Goal: Task Accomplishment & Management: Complete application form

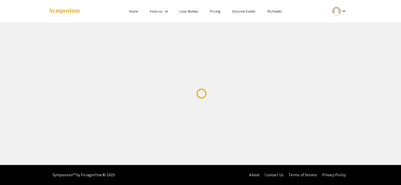
click at [340, 14] on div at bounding box center [336, 11] width 9 height 9
click at [340, 14] on div at bounding box center [200, 92] width 401 height 185
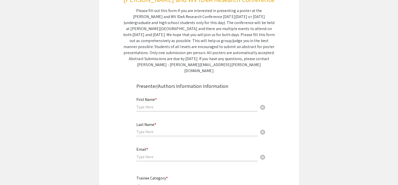
scroll to position [75, 0]
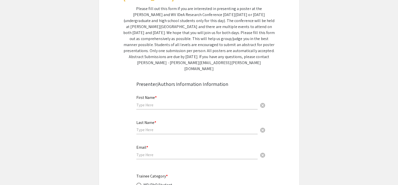
click at [179, 96] on div "First Name * cancel" at bounding box center [196, 100] width 121 height 19
click at [175, 103] on input "text" at bounding box center [196, 105] width 121 height 5
type input "[GEOGRAPHIC_DATA]"
type input "[PERSON_NAME]"
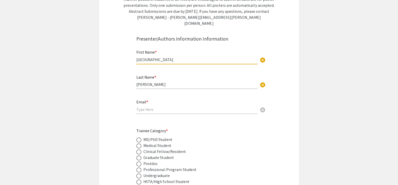
scroll to position [125, 0]
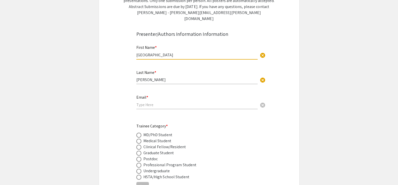
click at [161, 93] on div "Email * cancel" at bounding box center [196, 99] width 121 height 19
click at [158, 102] on input "email" at bounding box center [196, 104] width 121 height 5
click at [172, 95] on div "Email * pt00009 cancel" at bounding box center [196, 99] width 121 height 19
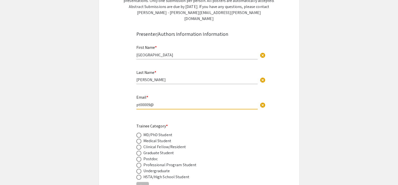
click at [141, 102] on input "pt00009@" at bounding box center [196, 104] width 121 height 5
click at [143, 102] on input "pt00009@" at bounding box center [196, 104] width 121 height 5
click at [146, 102] on input "pt00009@" at bounding box center [196, 104] width 121 height 5
click at [148, 102] on input "pt00009@" at bounding box center [196, 104] width 121 height 5
click at [159, 102] on input "pt00009@" at bounding box center [196, 104] width 121 height 5
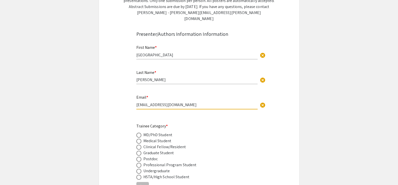
type input "[EMAIL_ADDRESS][DOMAIN_NAME]"
click at [218, 138] on div "Medical Student" at bounding box center [194, 141] width 117 height 6
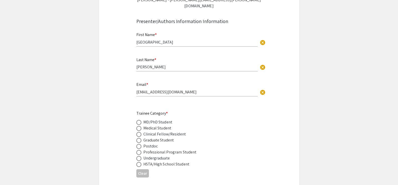
scroll to position [151, 0]
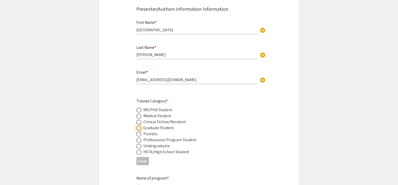
click at [140, 126] on span at bounding box center [138, 128] width 5 height 5
click at [140, 126] on input "radio" at bounding box center [138, 128] width 5 height 5
radio input "true"
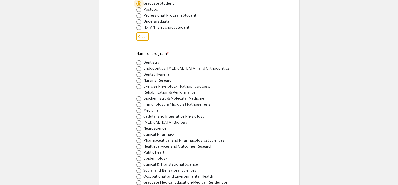
scroll to position [276, 0]
click at [140, 102] on span at bounding box center [138, 104] width 5 height 5
click at [140, 102] on input "radio" at bounding box center [138, 104] width 5 height 5
radio input "true"
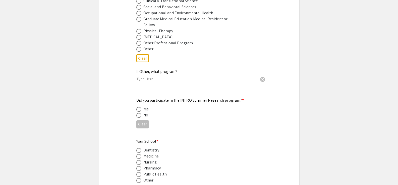
scroll to position [452, 0]
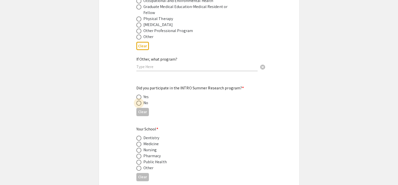
click at [137, 101] on span at bounding box center [138, 103] width 5 height 5
click at [137, 101] on input "radio" at bounding box center [138, 103] width 5 height 5
radio input "true"
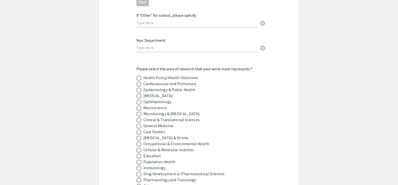
scroll to position [627, 0]
click at [140, 112] on span at bounding box center [138, 114] width 5 height 5
click at [140, 112] on input "radio" at bounding box center [138, 114] width 5 height 5
radio input "true"
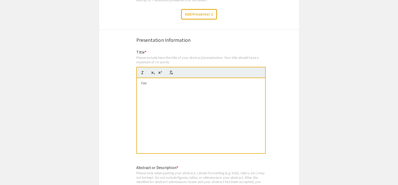
scroll to position [903, 0]
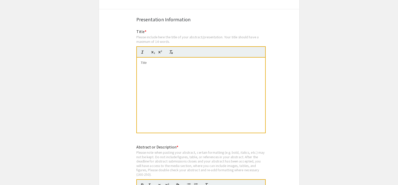
click at [165, 66] on div at bounding box center [201, 95] width 128 height 75
click at [203, 65] on div at bounding box center [201, 95] width 128 height 75
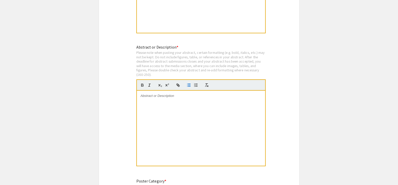
scroll to position [1004, 0]
click at [179, 96] on div at bounding box center [201, 128] width 128 height 75
click at [159, 98] on div at bounding box center [201, 128] width 128 height 75
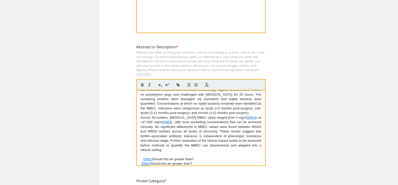
scroll to position [60, 0]
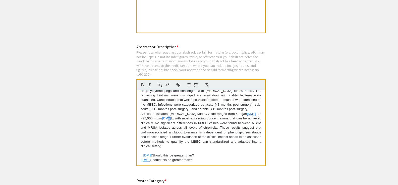
drag, startPoint x: 171, startPoint y: 112, endPoint x: 168, endPoint y: 112, distance: 3.3
click at [168, 117] on link "[DM2]" at bounding box center [166, 119] width 9 height 4
drag, startPoint x: 172, startPoint y: 112, endPoint x: 164, endPoint y: 113, distance: 7.6
click at [164, 117] on link "[DM2]" at bounding box center [166, 119] width 9 height 4
click at [158, 112] on p "Across 30 isolates, [MEDICAL_DATA] MBEC value ranged from 4 mg/m [DM1] L to >27…" at bounding box center [200, 130] width 121 height 37
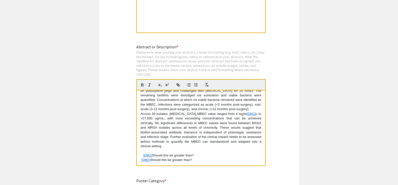
click at [250, 112] on p "Across 30 isolates, [MEDICAL_DATA] MBEC value ranged from 4 mg/m [DM1] L to >27…" at bounding box center [200, 130] width 121 height 37
drag, startPoint x: 196, startPoint y: 156, endPoint x: 142, endPoint y: 149, distance: 54.7
click at [142, 149] on div "Prosthetic joint infections (PJIs) remain a major challenge in orthopaedic surg…" at bounding box center [201, 128] width 128 height 75
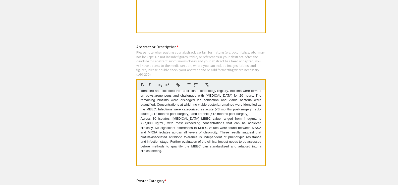
click at [188, 140] on p "Across 30 isolates, [MEDICAL_DATA] MBEC value ranged from 4 ug/mL to >27,000 ug…" at bounding box center [200, 135] width 121 height 37
click at [191, 154] on p at bounding box center [200, 156] width 121 height 5
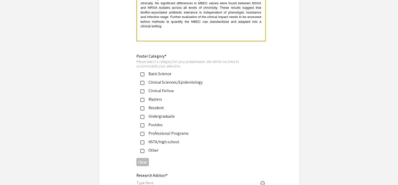
scroll to position [1129, 0]
click at [143, 72] on mat-pseudo-checkbox at bounding box center [142, 74] width 4 height 4
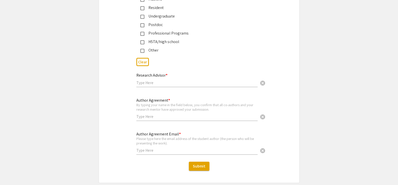
scroll to position [1229, 0]
click at [158, 80] on input "text" at bounding box center [196, 82] width 121 height 5
type input "M"
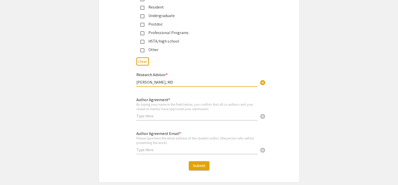
type input "[PERSON_NAME], MD"
click at [175, 114] on input "text" at bounding box center [196, 116] width 121 height 5
type input "Paris [PERSON_NAME]"
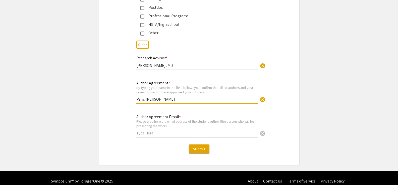
scroll to position [1246, 0]
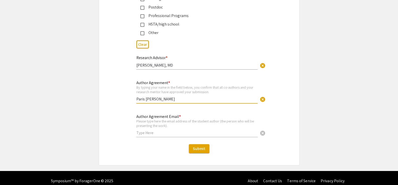
click at [167, 130] on input "text" at bounding box center [196, 132] width 121 height 5
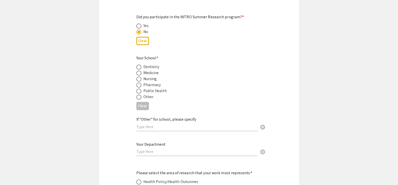
scroll to position [519, 0]
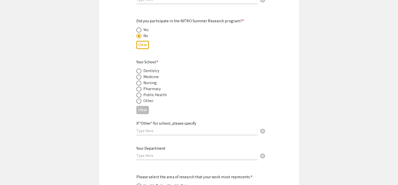
type input "[EMAIL_ADDRESS][DOMAIN_NAME]"
click at [139, 75] on span at bounding box center [138, 77] width 5 height 5
click at [139, 75] on input "radio" at bounding box center [138, 77] width 5 height 5
radio input "true"
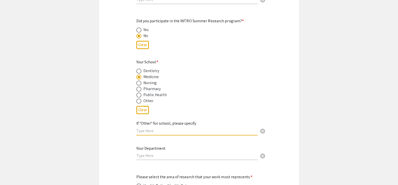
click at [170, 128] on input "text" at bounding box center [196, 130] width 121 height 5
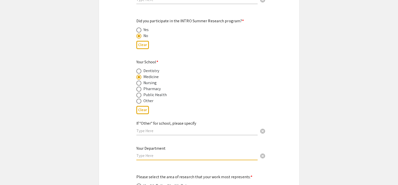
click at [181, 153] on input "text" at bounding box center [196, 155] width 121 height 5
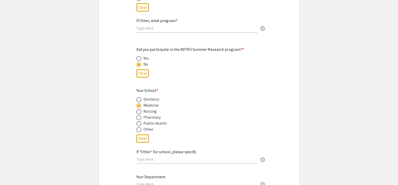
scroll to position [494, 0]
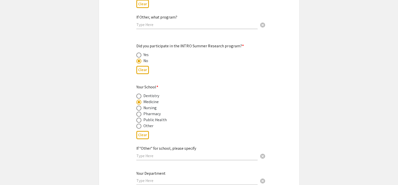
click at [180, 171] on div "Your Department cancel" at bounding box center [196, 176] width 121 height 19
click at [180, 178] on input "text" at bounding box center [196, 180] width 121 height 5
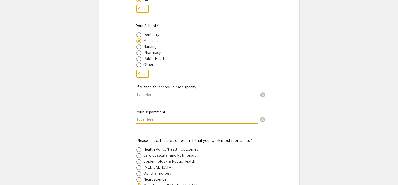
scroll to position [569, 0]
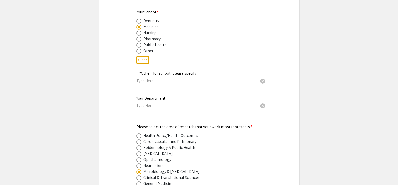
click at [200, 104] on div "Your Department cancel" at bounding box center [196, 100] width 121 height 19
click at [200, 103] on input "text" at bounding box center [196, 105] width 121 height 5
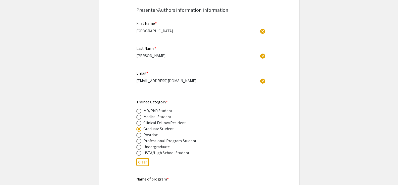
scroll to position [151, 0]
click at [216, 77] on input "[EMAIL_ADDRESS][DOMAIN_NAME]" at bounding box center [196, 79] width 121 height 5
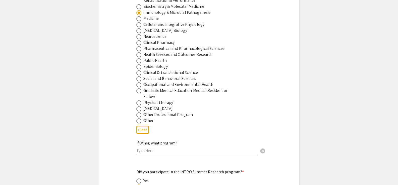
scroll to position [376, 0]
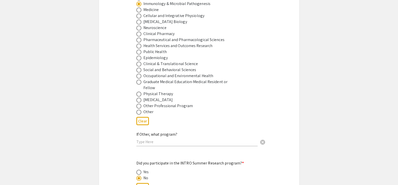
click at [181, 132] on div "If Other, what program? cancel" at bounding box center [196, 136] width 121 height 19
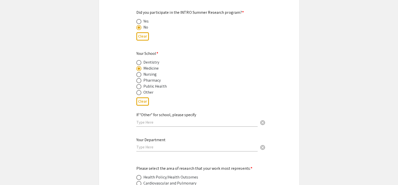
scroll to position [577, 0]
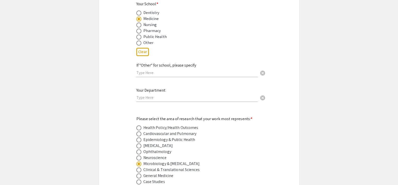
click at [166, 95] on input "text" at bounding box center [196, 97] width 121 height 5
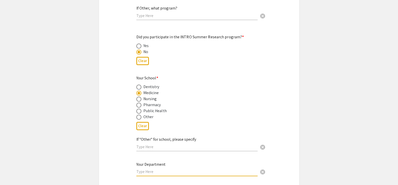
scroll to position [502, 0]
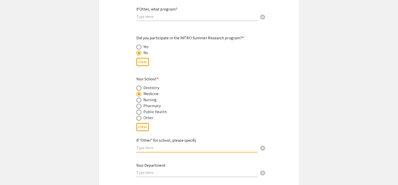
click at [159, 146] on input "text" at bounding box center [196, 148] width 121 height 5
click at [150, 170] on div "Your Department cancel" at bounding box center [196, 168] width 121 height 19
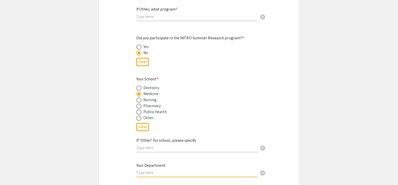
click at [153, 170] on input "text" at bounding box center [196, 172] width 121 height 5
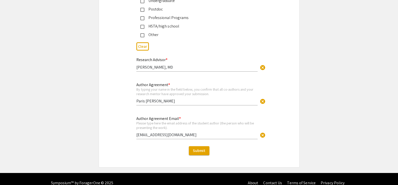
scroll to position [1246, 0]
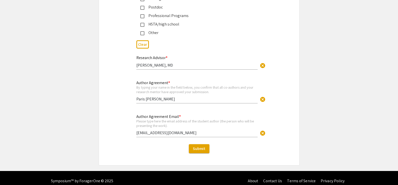
type input "Department of Orthopaedics"
click at [171, 63] on input "[PERSON_NAME], MD" at bounding box center [196, 65] width 121 height 5
click at [143, 63] on input "[PERSON_NAME], MD" at bounding box center [196, 65] width 121 height 5
click at [203, 146] on span "Submit" at bounding box center [199, 148] width 13 height 5
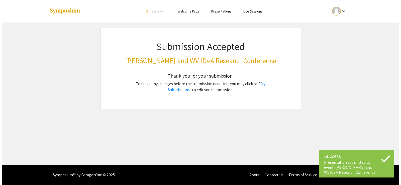
scroll to position [0, 0]
